Goal: Information Seeking & Learning: Check status

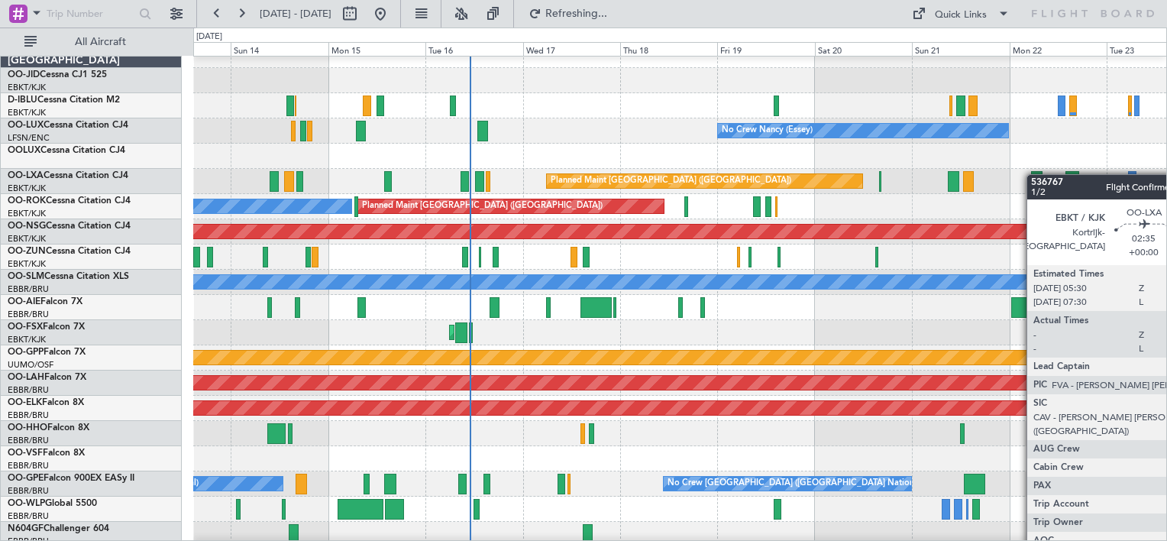
click at [1033, 171] on div at bounding box center [1036, 181] width 11 height 21
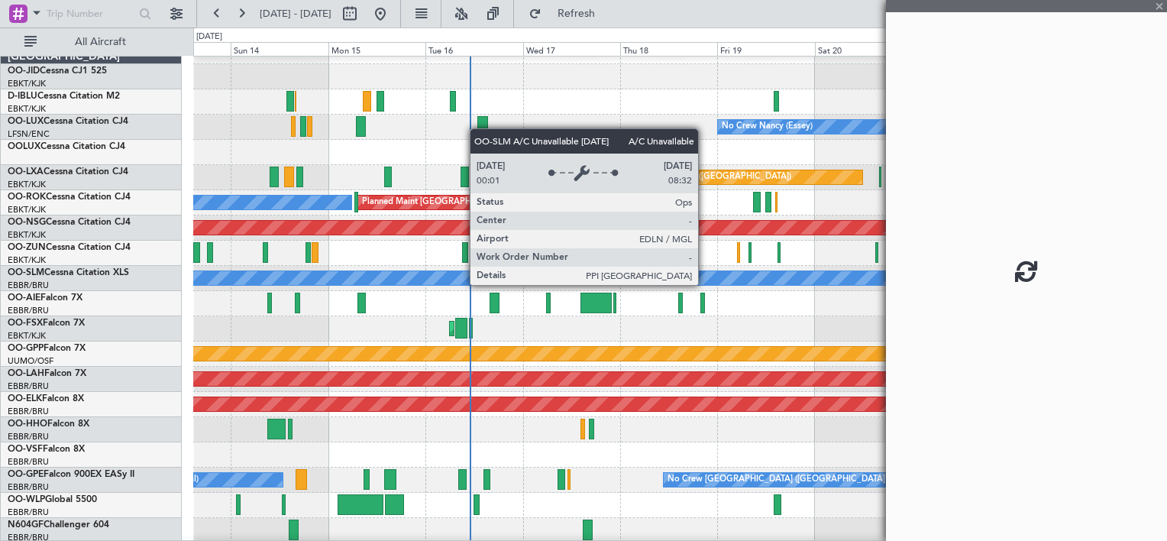
click at [738, 291] on div "Planned Maint [GEOGRAPHIC_DATA] ([GEOGRAPHIC_DATA])" at bounding box center [679, 303] width 973 height 25
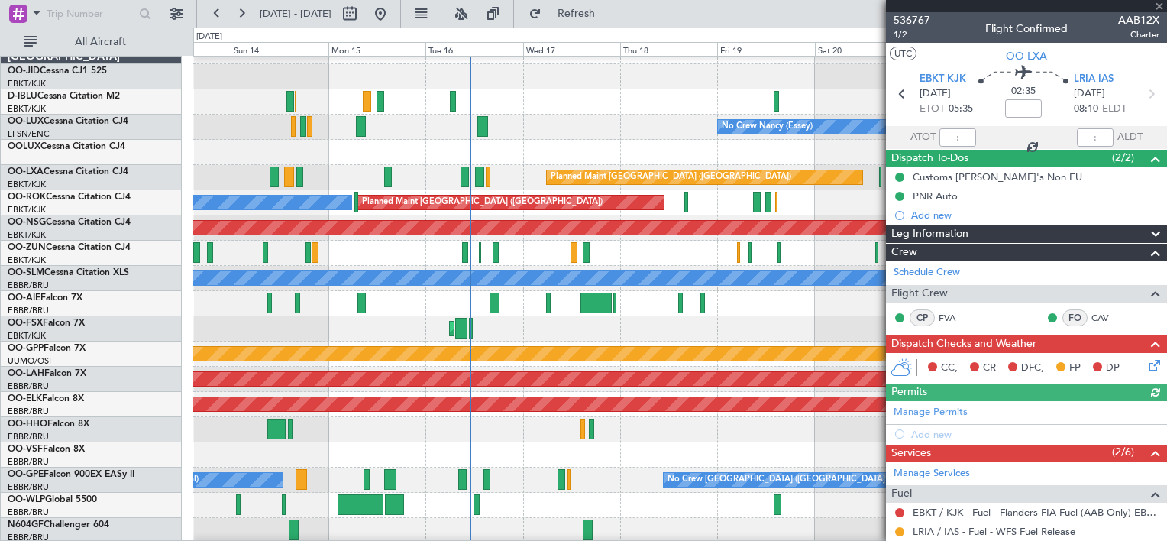
click at [1166, 6] on html "[DATE] - [DATE] Refresh Quick Links All Aircraft No Crew [GEOGRAPHIC_DATA] (Bru…" at bounding box center [583, 270] width 1167 height 541
click at [1164, 6] on div at bounding box center [1026, 6] width 281 height 12
click at [1158, 5] on span at bounding box center [1158, 7] width 15 height 14
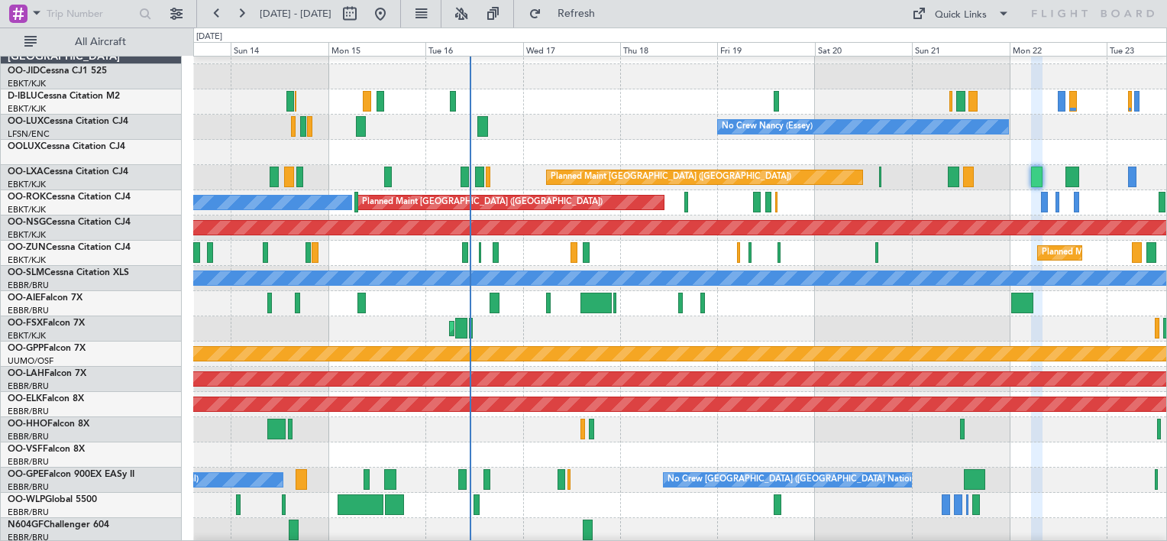
type input "0"
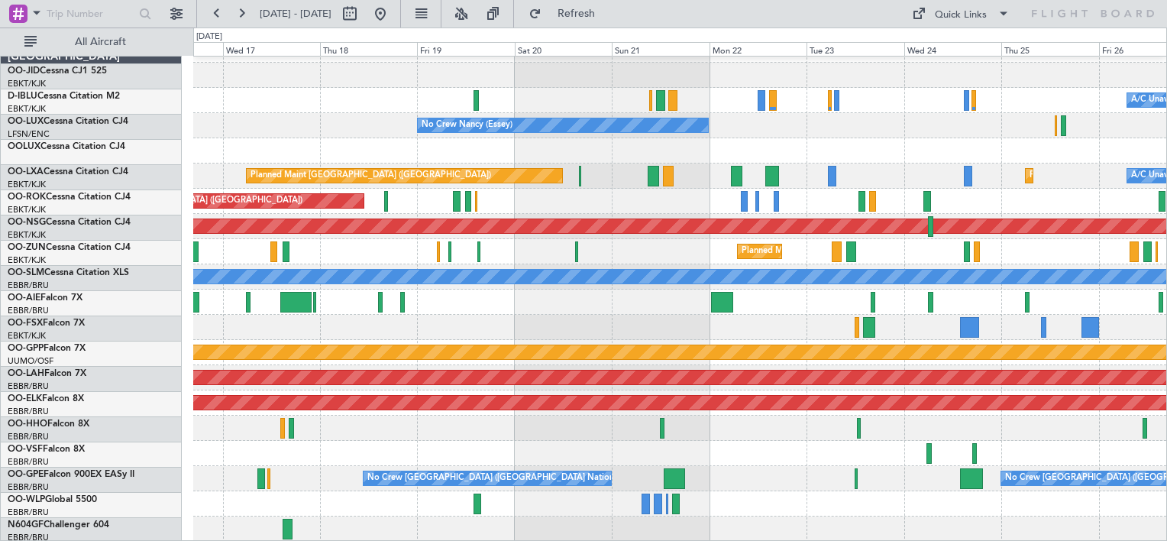
scroll to position [18, 0]
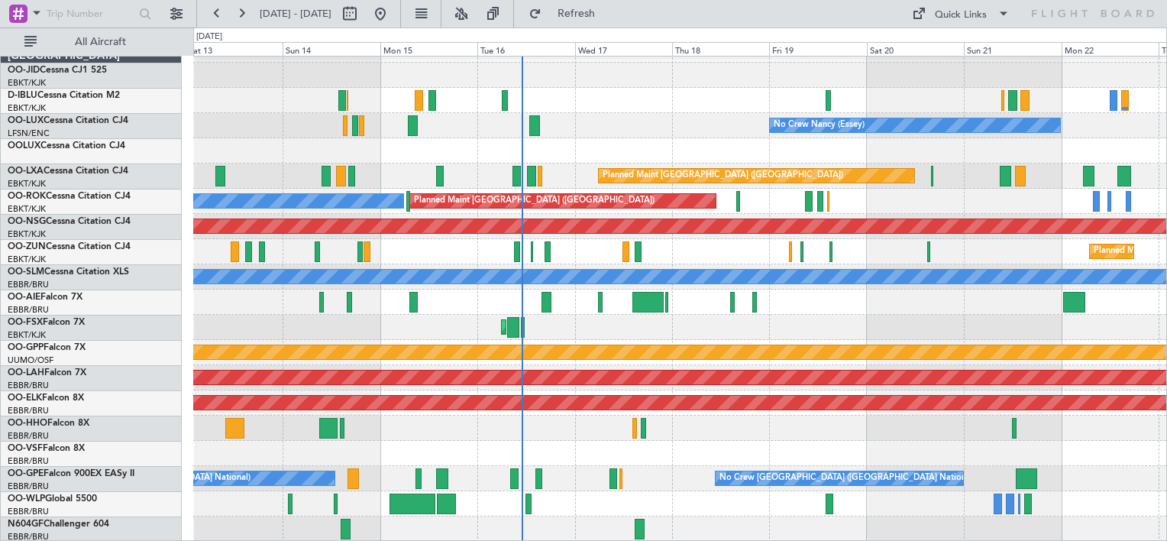
click at [696, 106] on div "No Crew [GEOGRAPHIC_DATA] ([GEOGRAPHIC_DATA] National) No Crew [PERSON_NAME] ([…" at bounding box center [679, 289] width 973 height 504
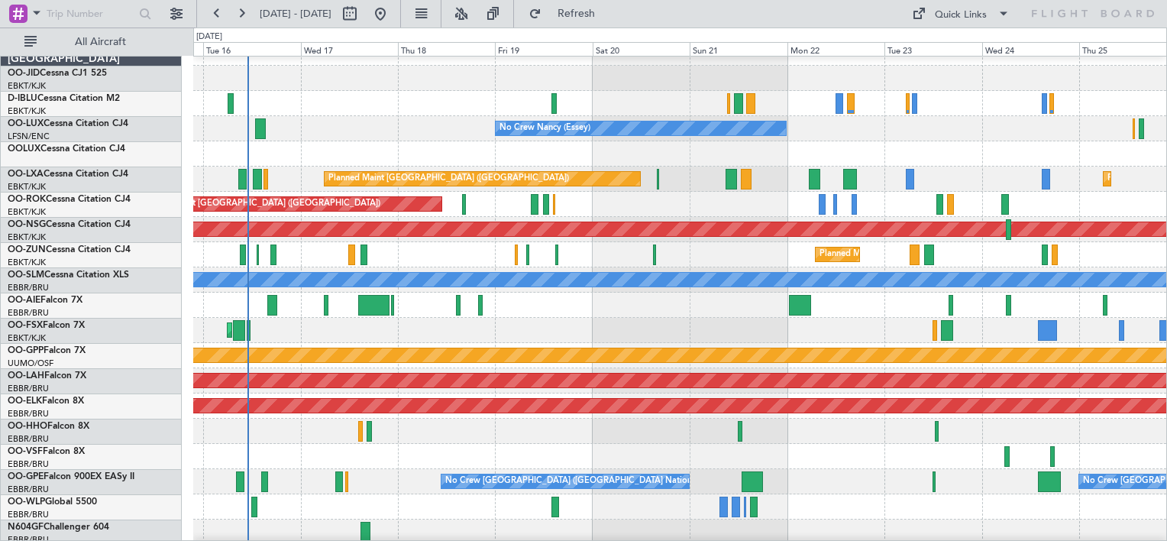
click at [744, 162] on div at bounding box center [679, 153] width 973 height 25
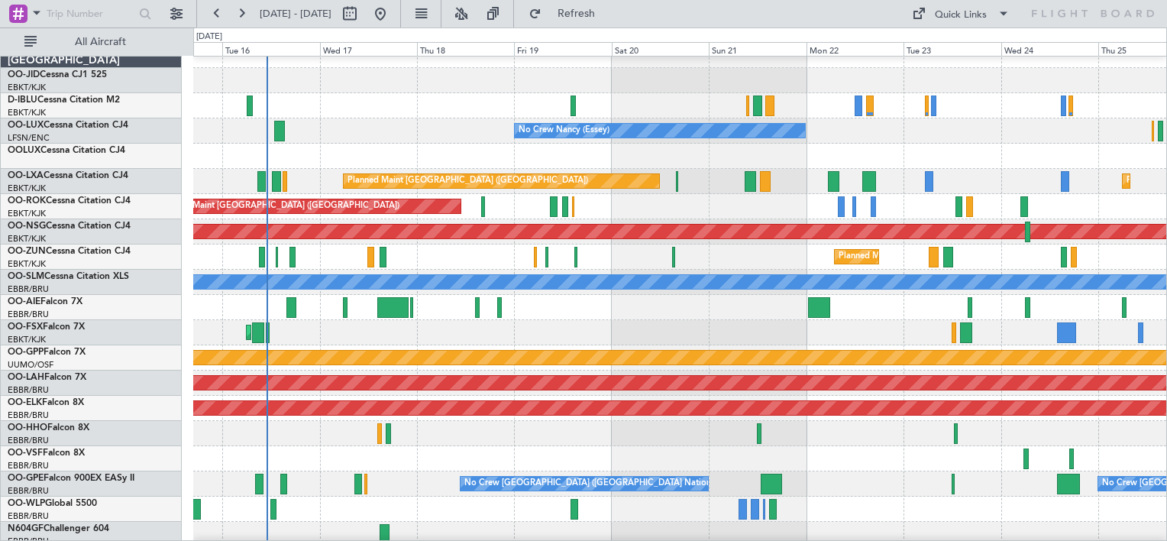
click at [693, 189] on div "Planned Maint [GEOGRAPHIC_DATA] ([GEOGRAPHIC_DATA]) Planned Maint [GEOGRAPHIC_D…" at bounding box center [679, 181] width 973 height 25
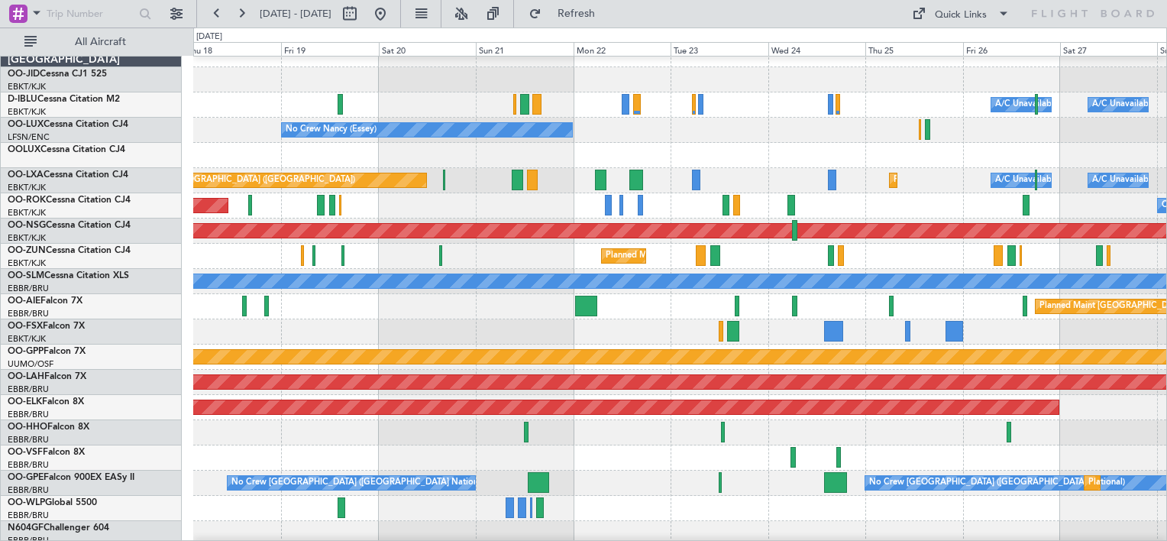
click at [347, 165] on div at bounding box center [679, 155] width 973 height 25
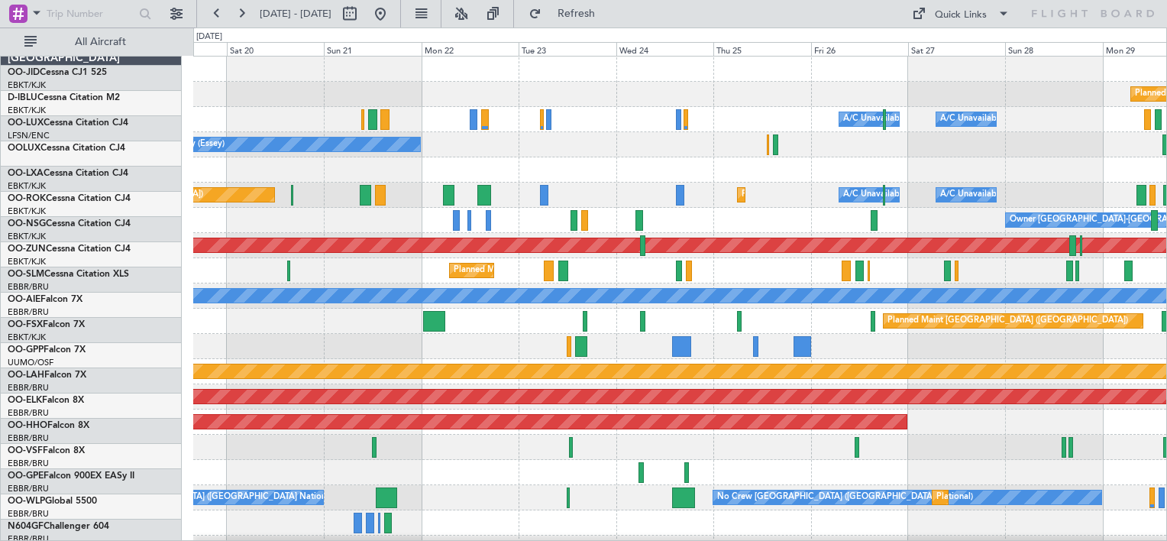
scroll to position [0, 0]
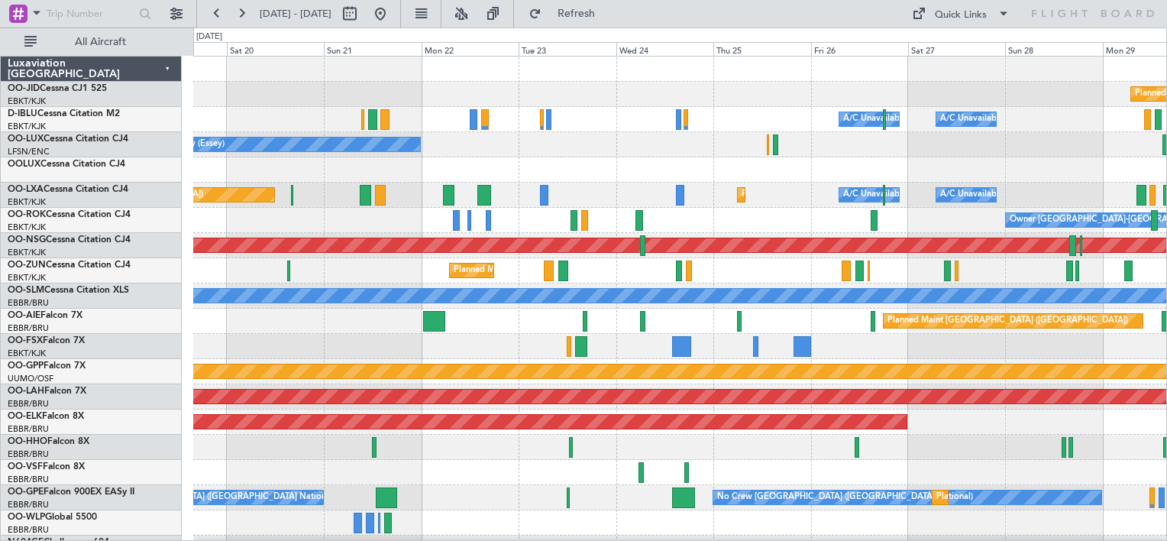
click at [664, 182] on div "Planned Maint Kortrijk-[GEOGRAPHIC_DATA] A/C Unavailable [GEOGRAPHIC_DATA] ([GE…" at bounding box center [679, 309] width 973 height 504
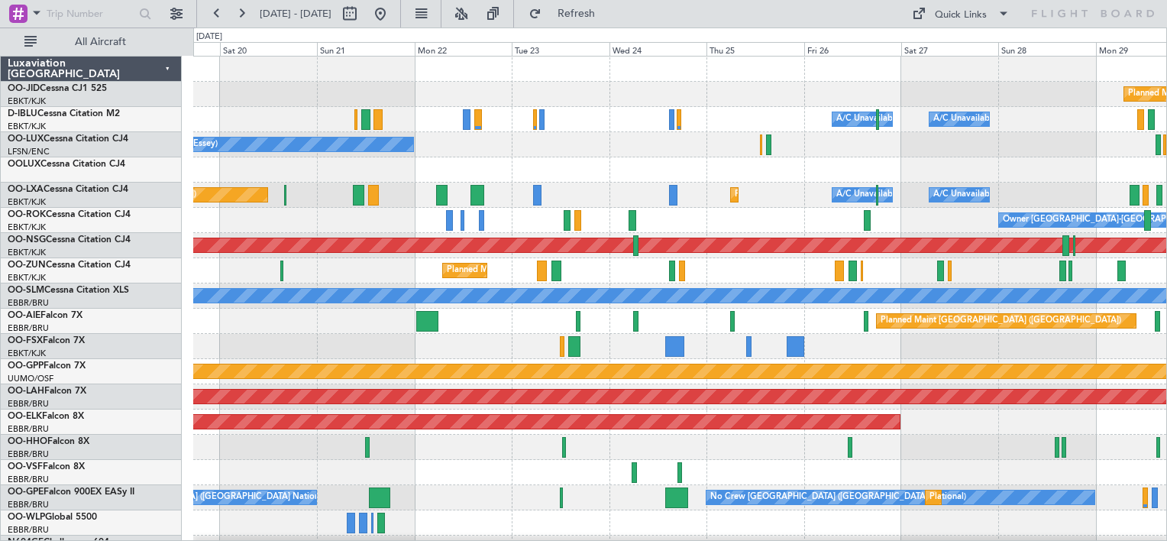
click at [779, 157] on div at bounding box center [679, 169] width 973 height 25
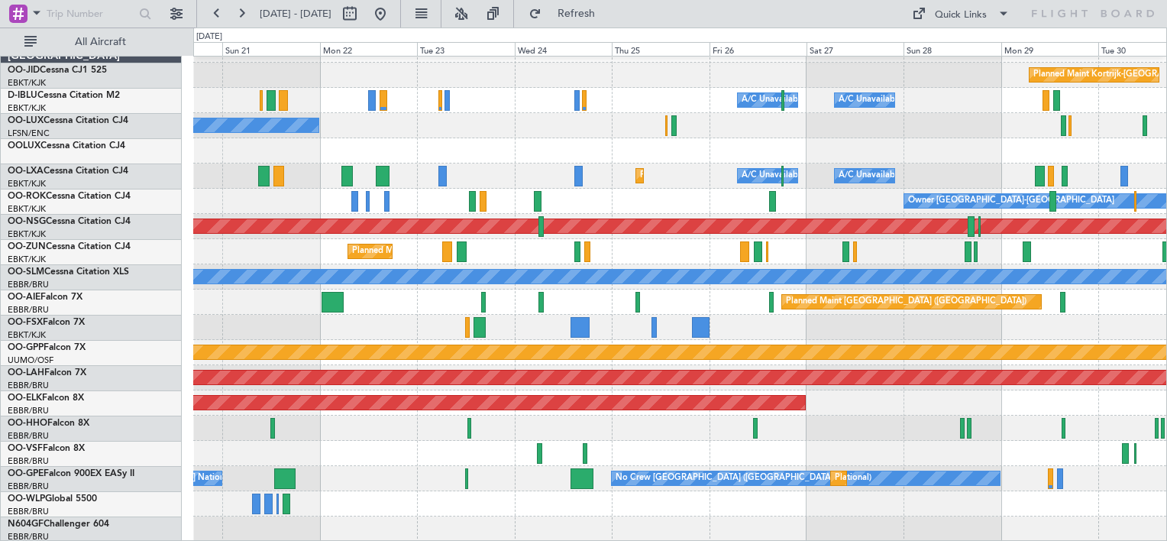
click at [697, 142] on div at bounding box center [679, 150] width 973 height 25
